Goal: Navigation & Orientation: Find specific page/section

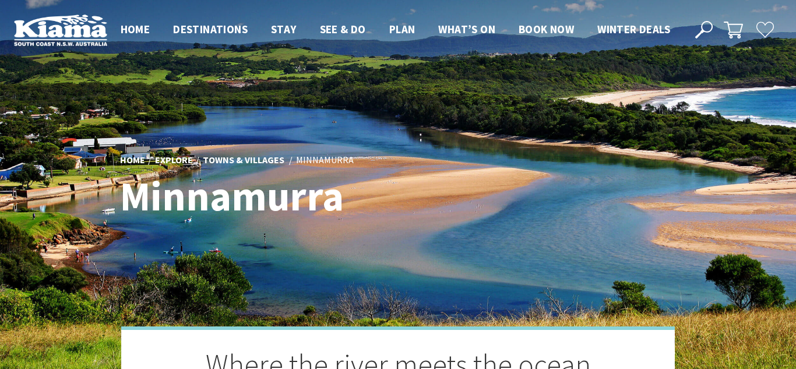
scroll to position [365, 793]
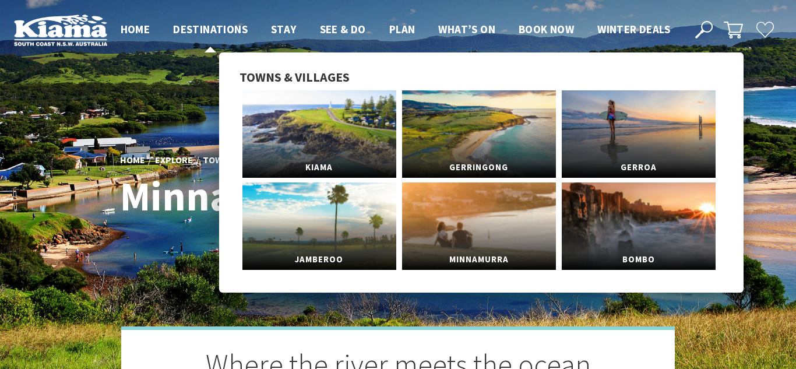
click at [204, 24] on span "Destinations" at bounding box center [210, 29] width 75 height 14
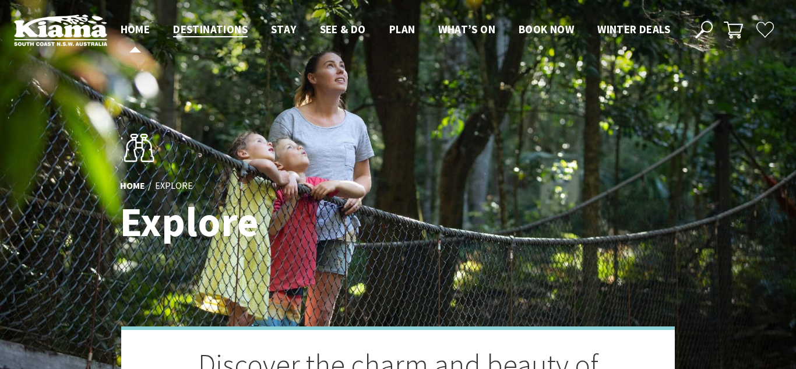
click at [128, 22] on span "Home" at bounding box center [136, 29] width 30 height 14
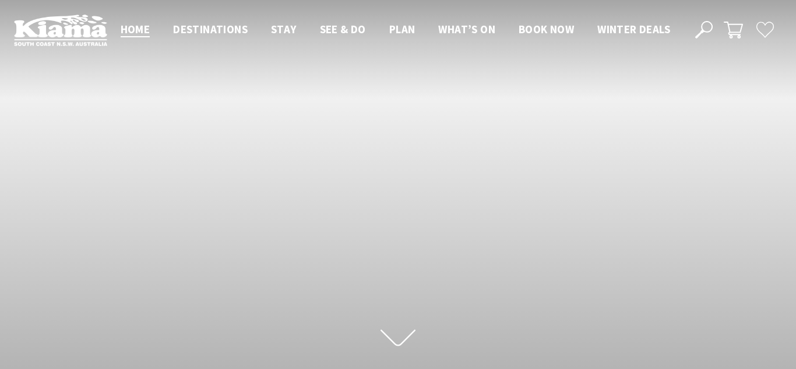
scroll to position [173, 787]
